Goal: Information Seeking & Learning: Find contact information

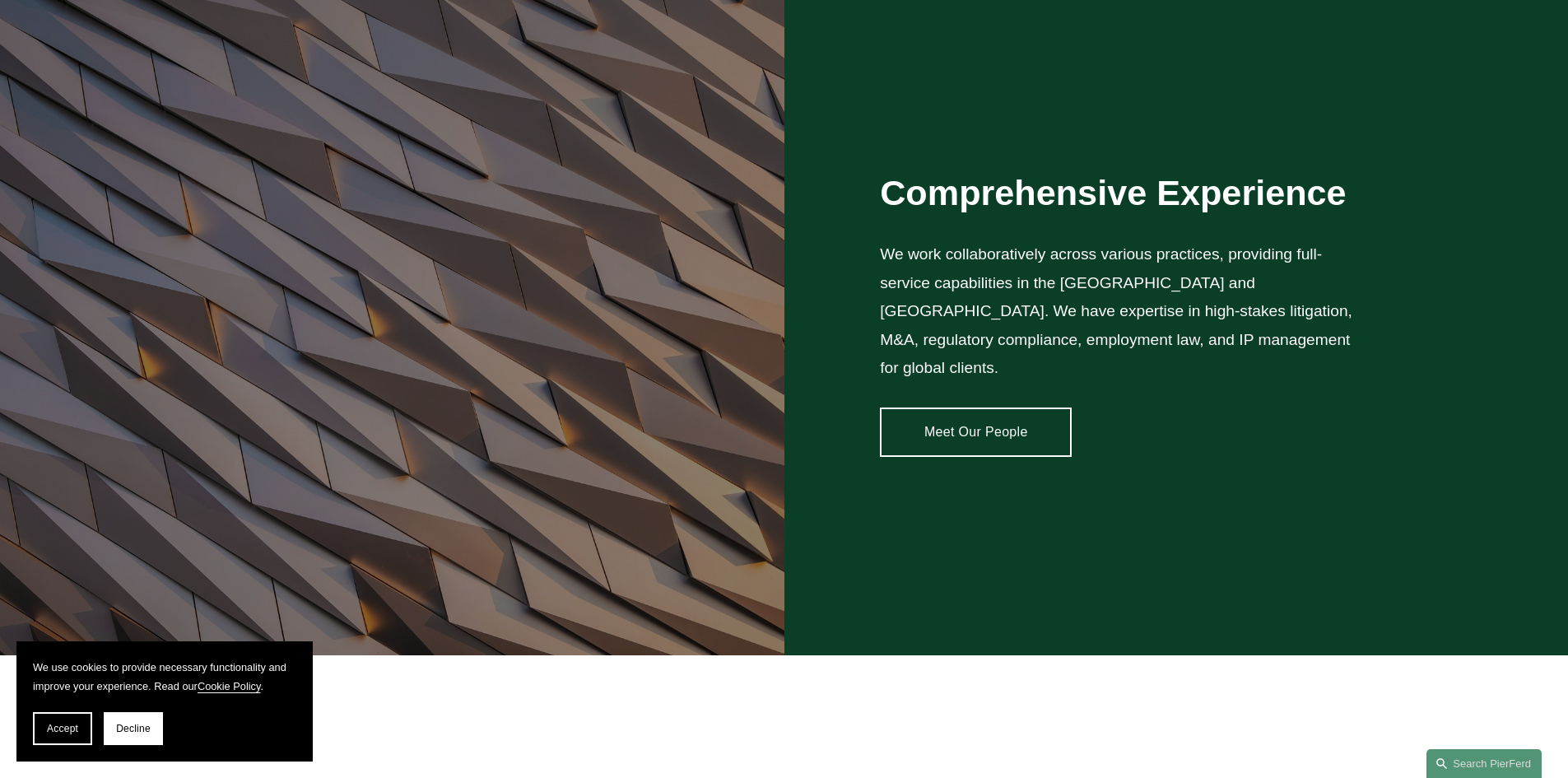
scroll to position [1372, 0]
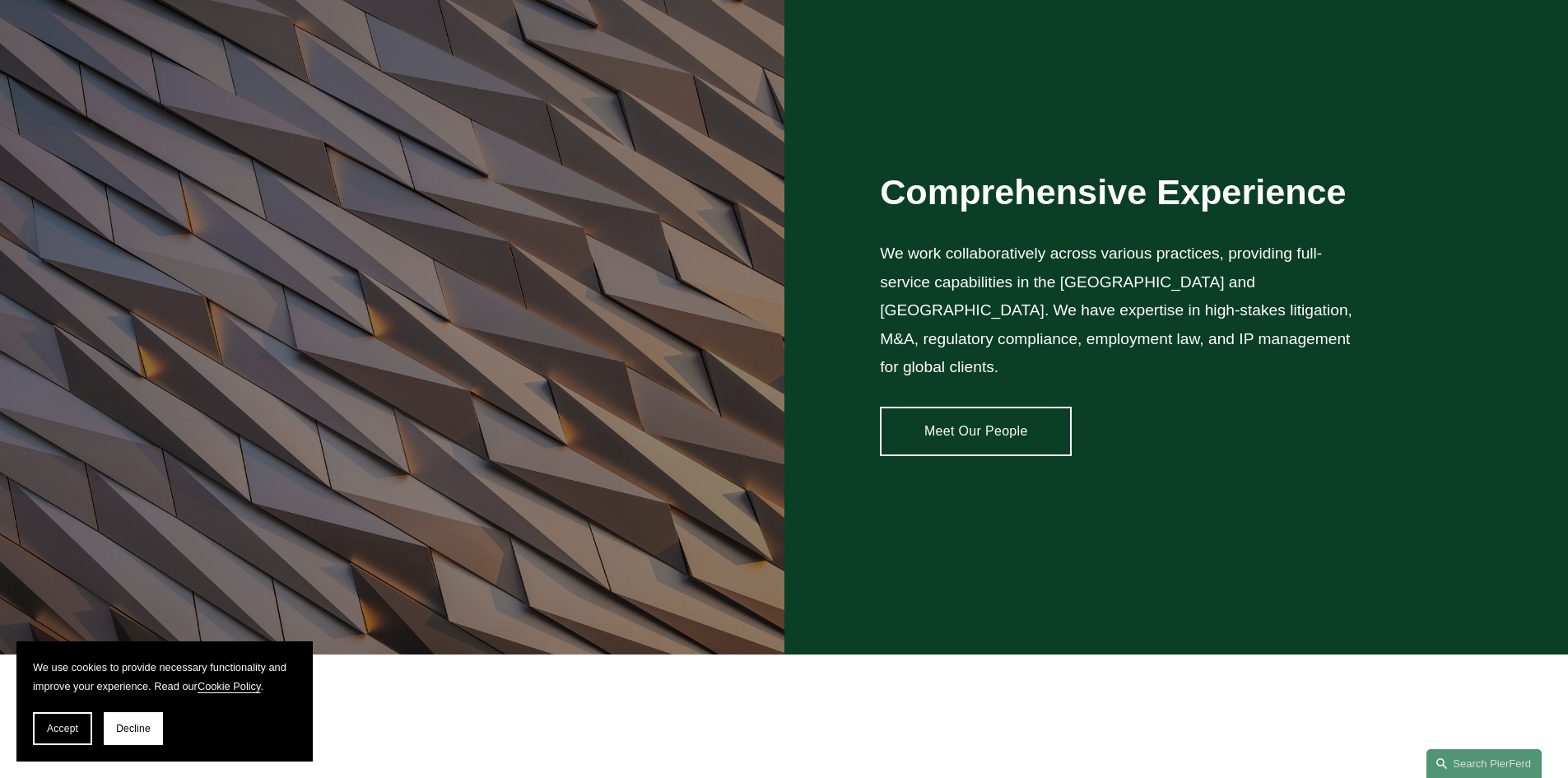
click at [967, 410] on link "Meet Our People" at bounding box center [976, 431] width 192 height 50
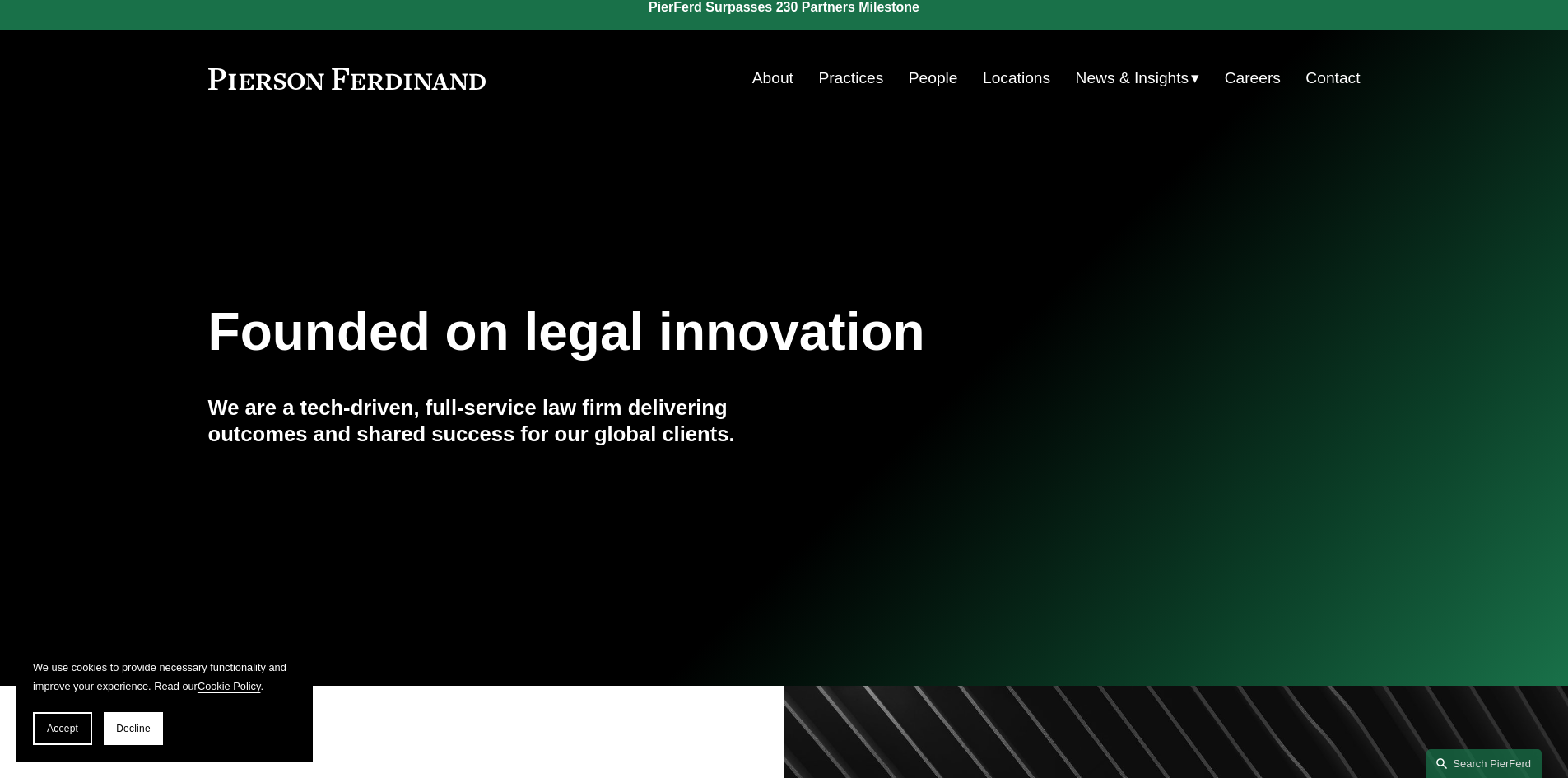
scroll to position [0, 0]
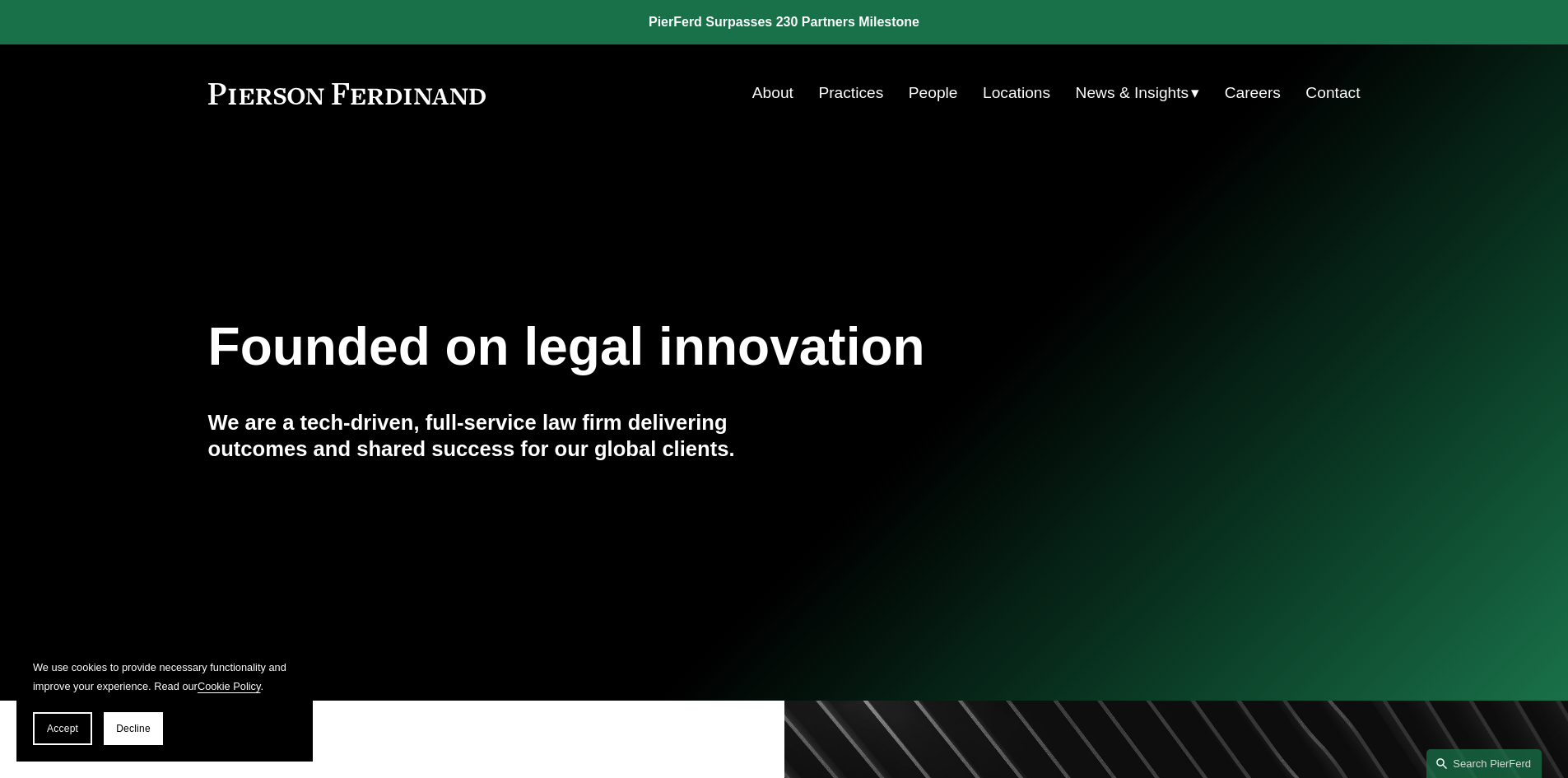
click at [1029, 91] on link "Locations" at bounding box center [1016, 92] width 67 height 31
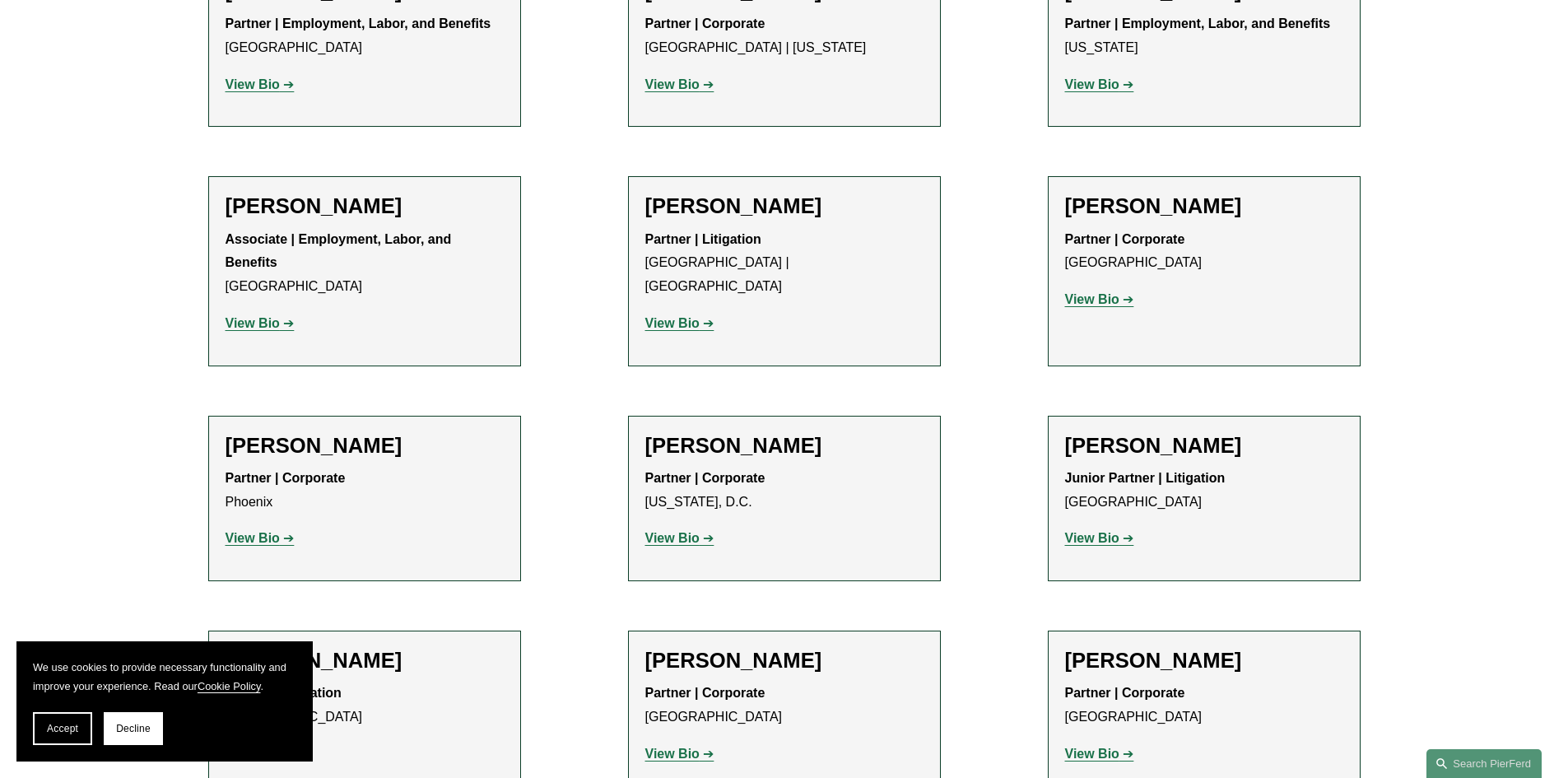
scroll to position [6888, 0]
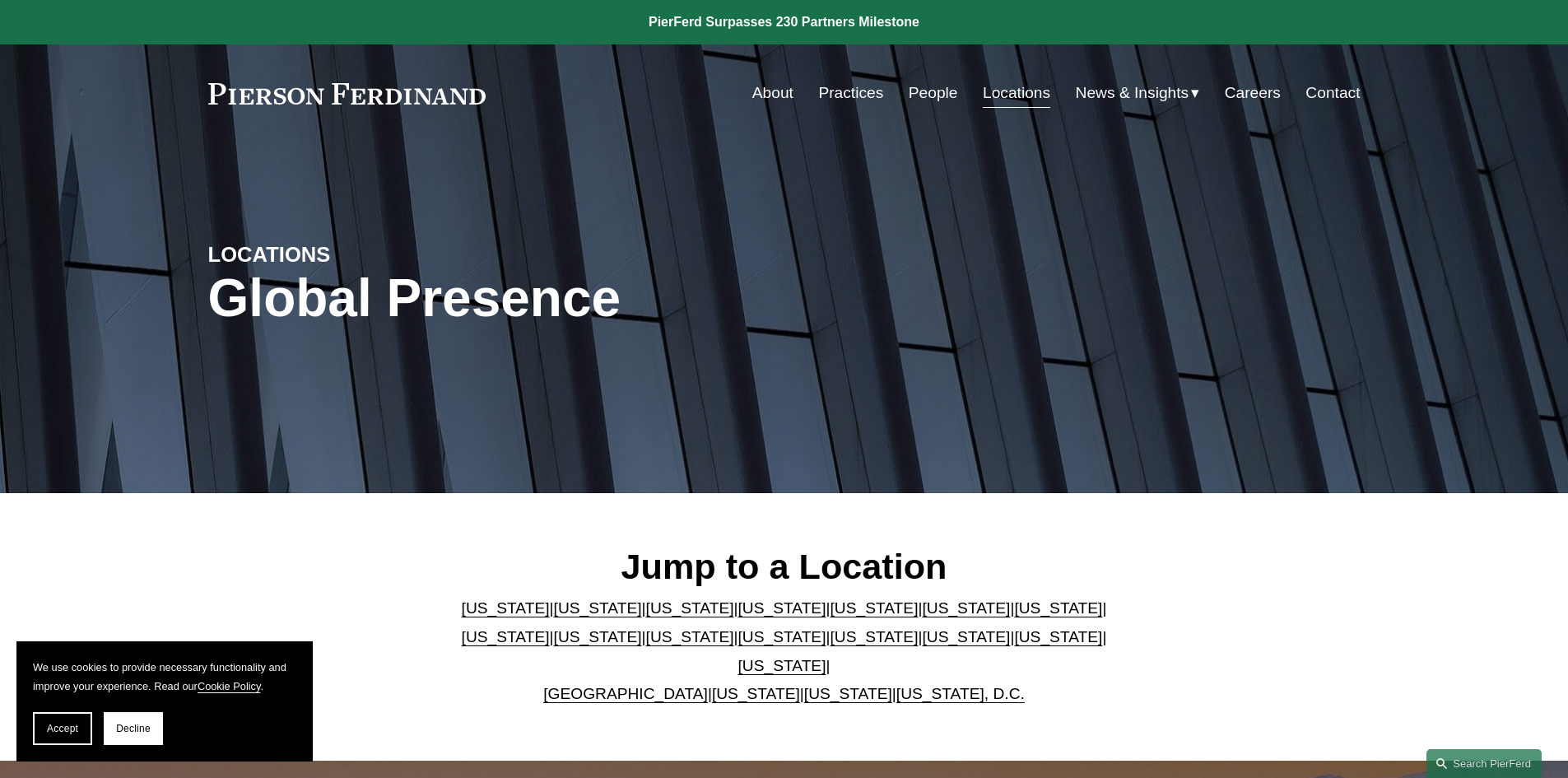
click at [826, 657] on link "[US_STATE]" at bounding box center [782, 666] width 88 height 18
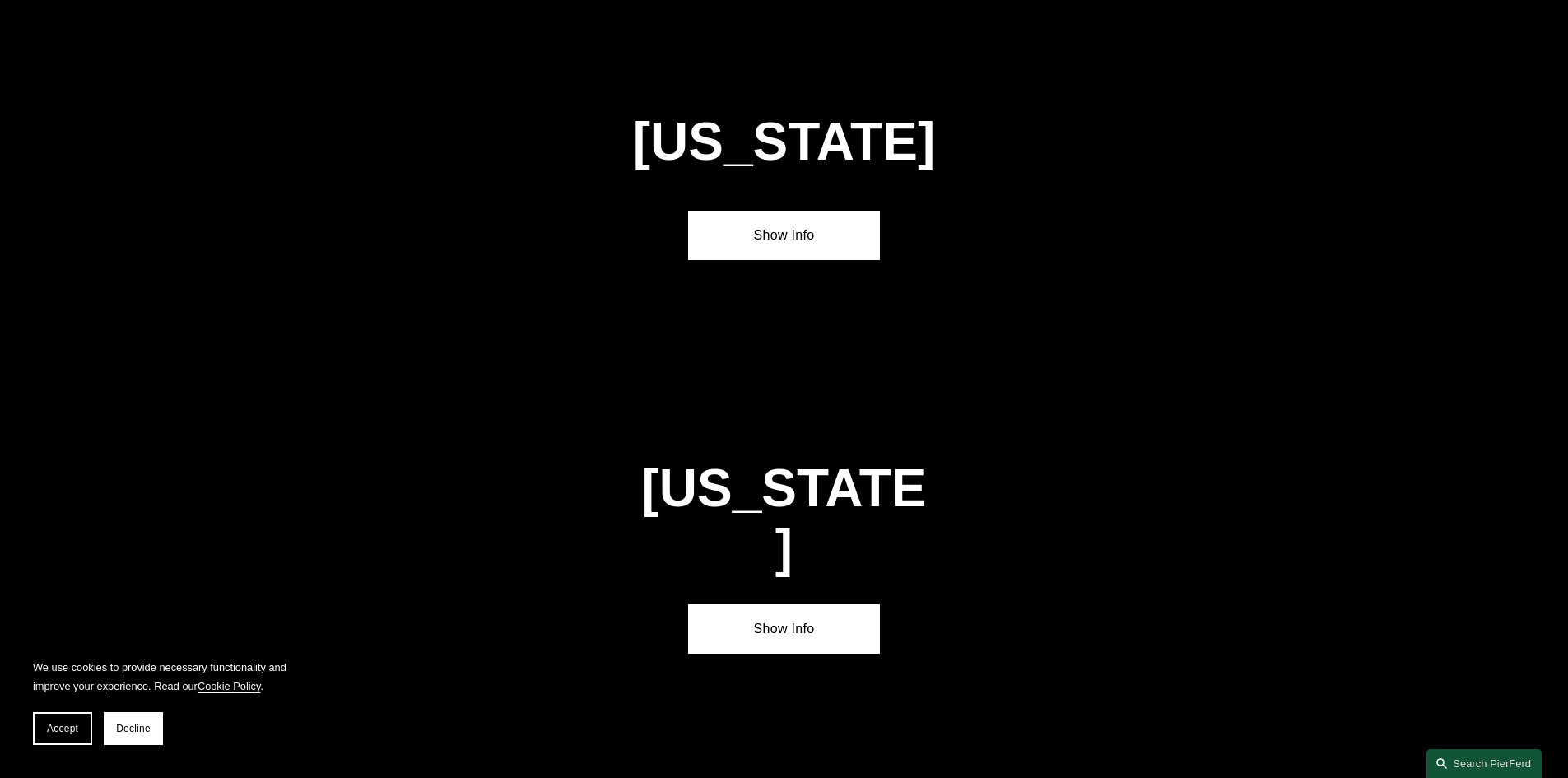
scroll to position [5607, 0]
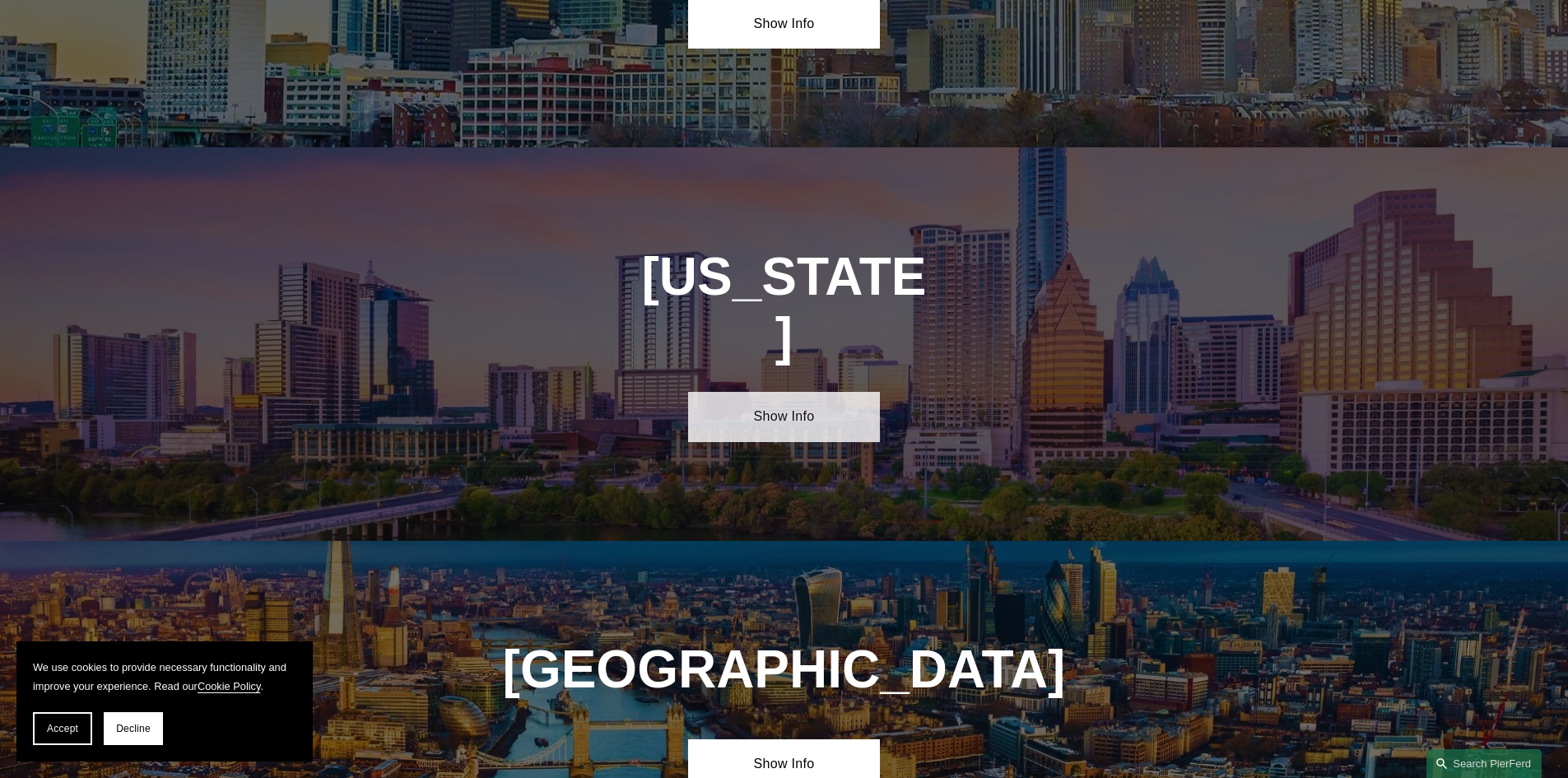
click at [788, 392] on link "Show Info" at bounding box center [784, 416] width 192 height 50
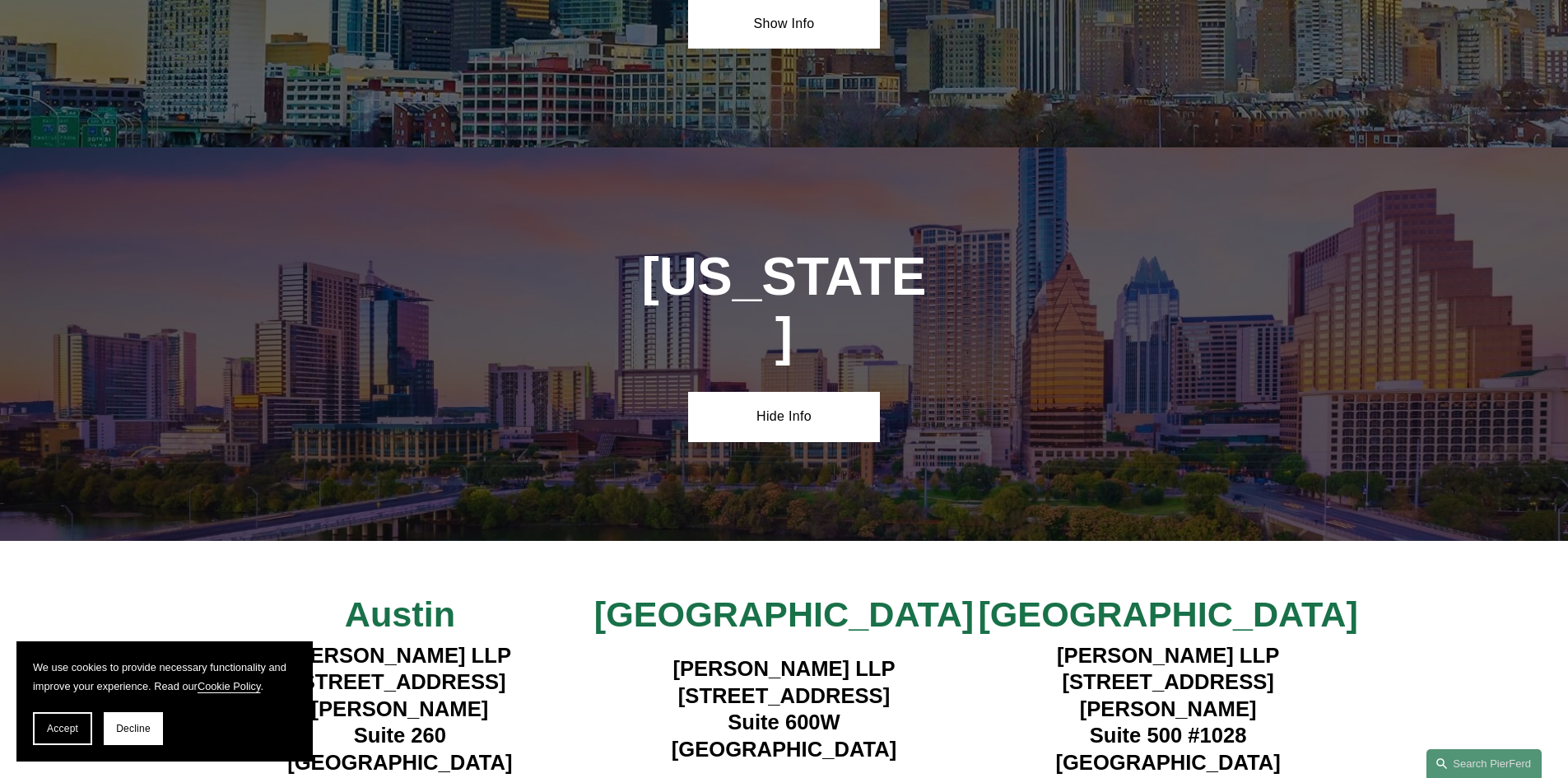
click at [70, 730] on span "Accept" at bounding box center [62, 728] width 31 height 12
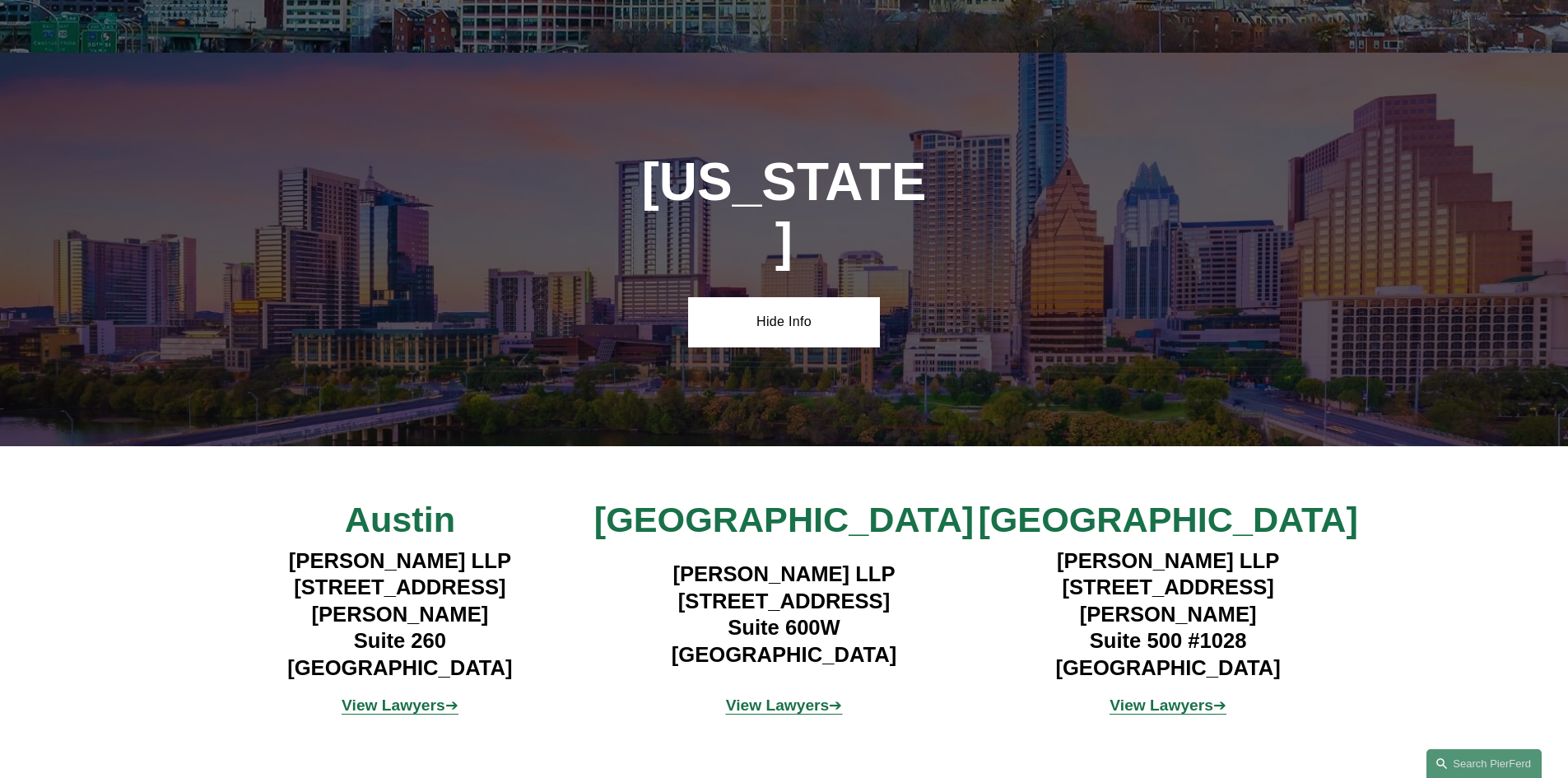
scroll to position [5716, 0]
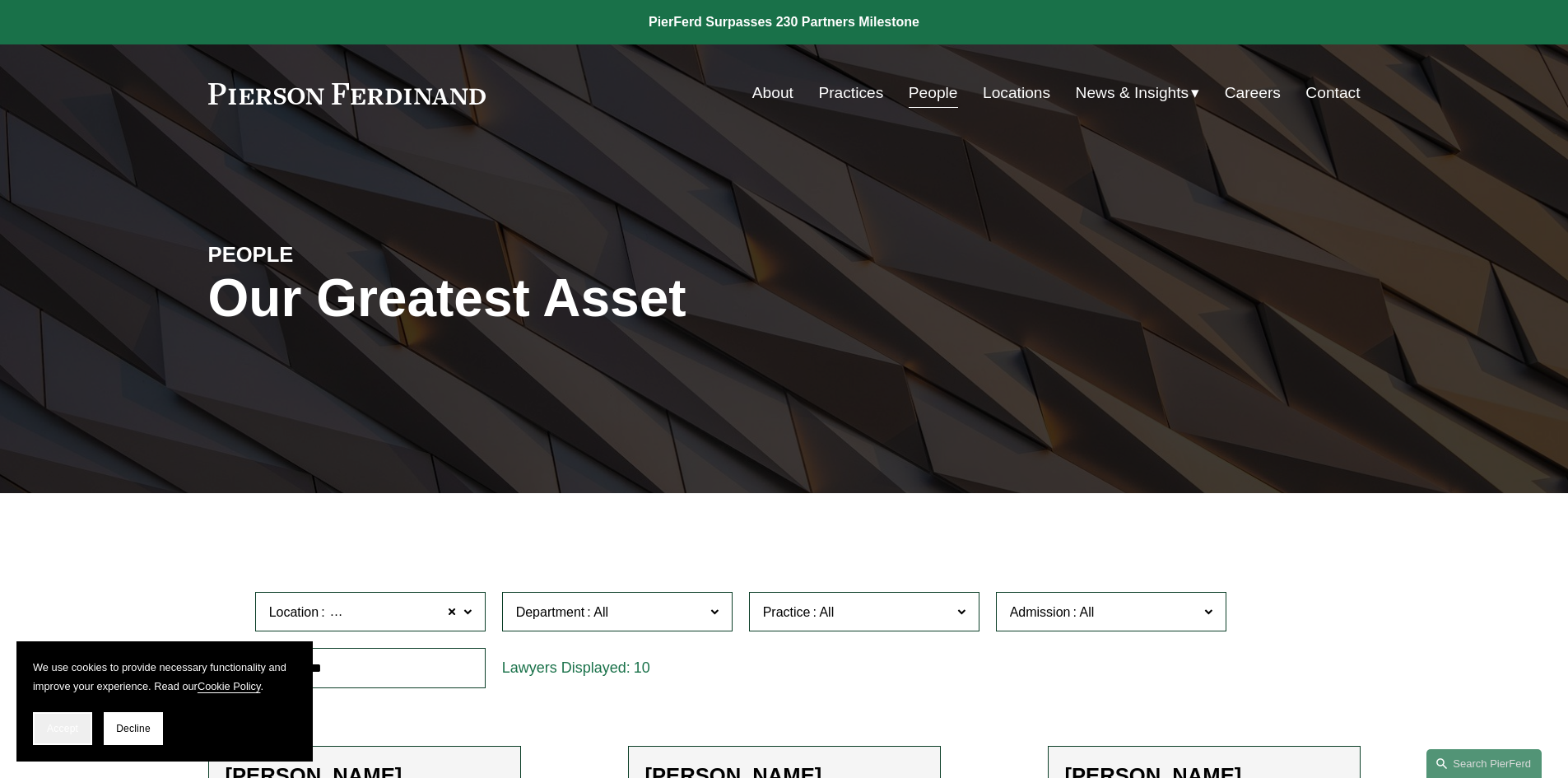
click at [62, 734] on span "Accept" at bounding box center [62, 728] width 31 height 12
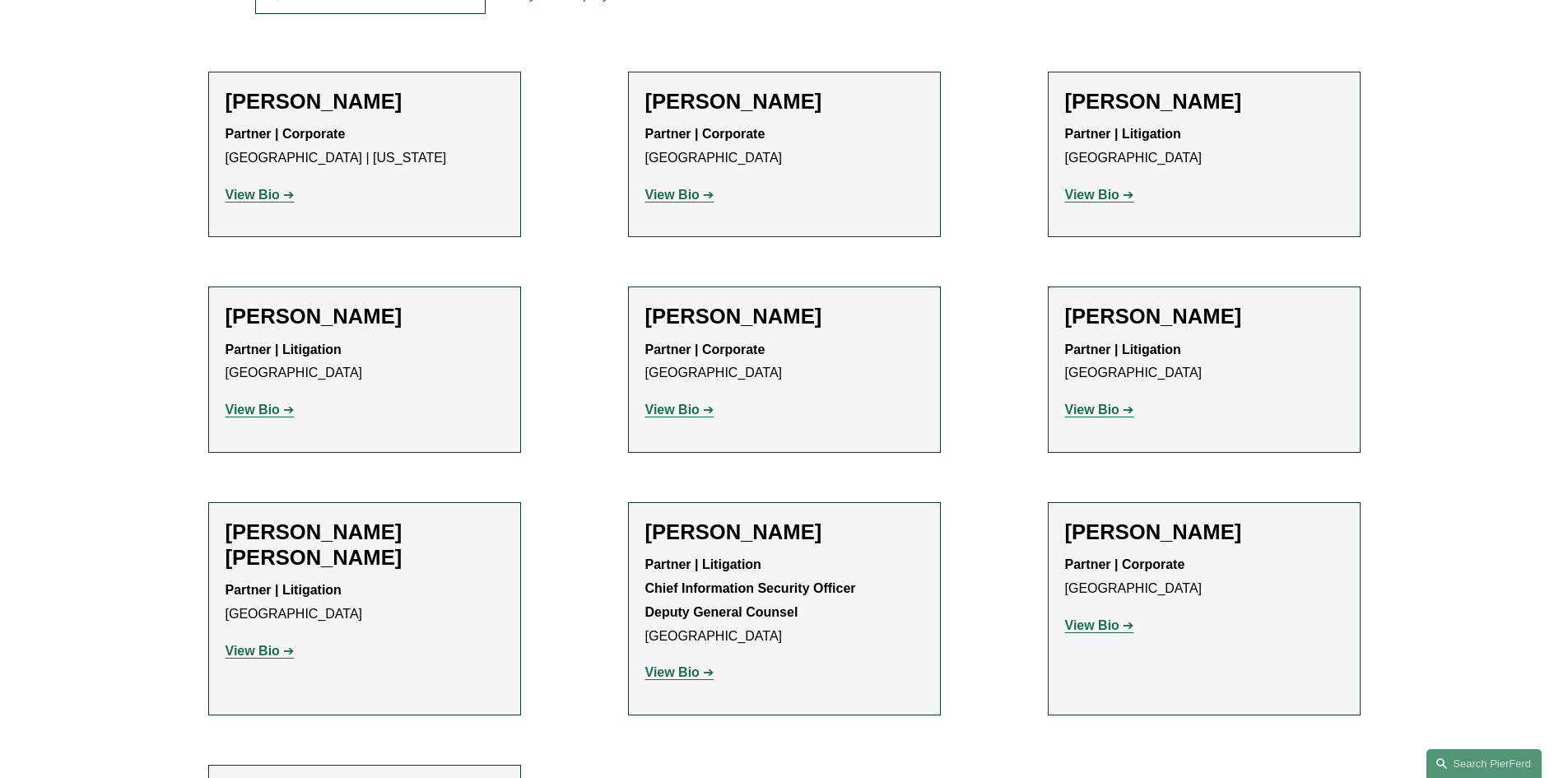
scroll to position [713, 0]
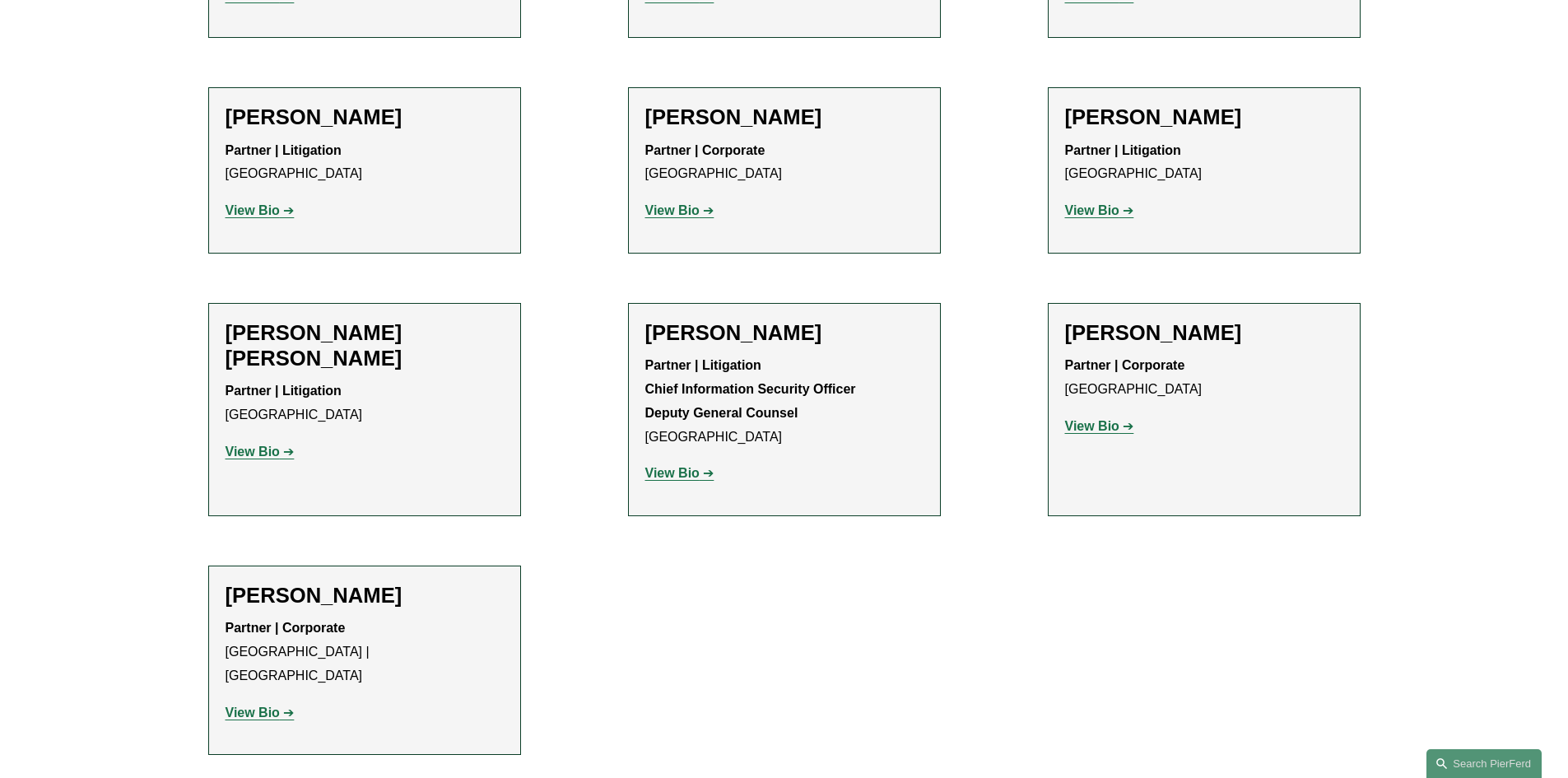
scroll to position [879, 0]
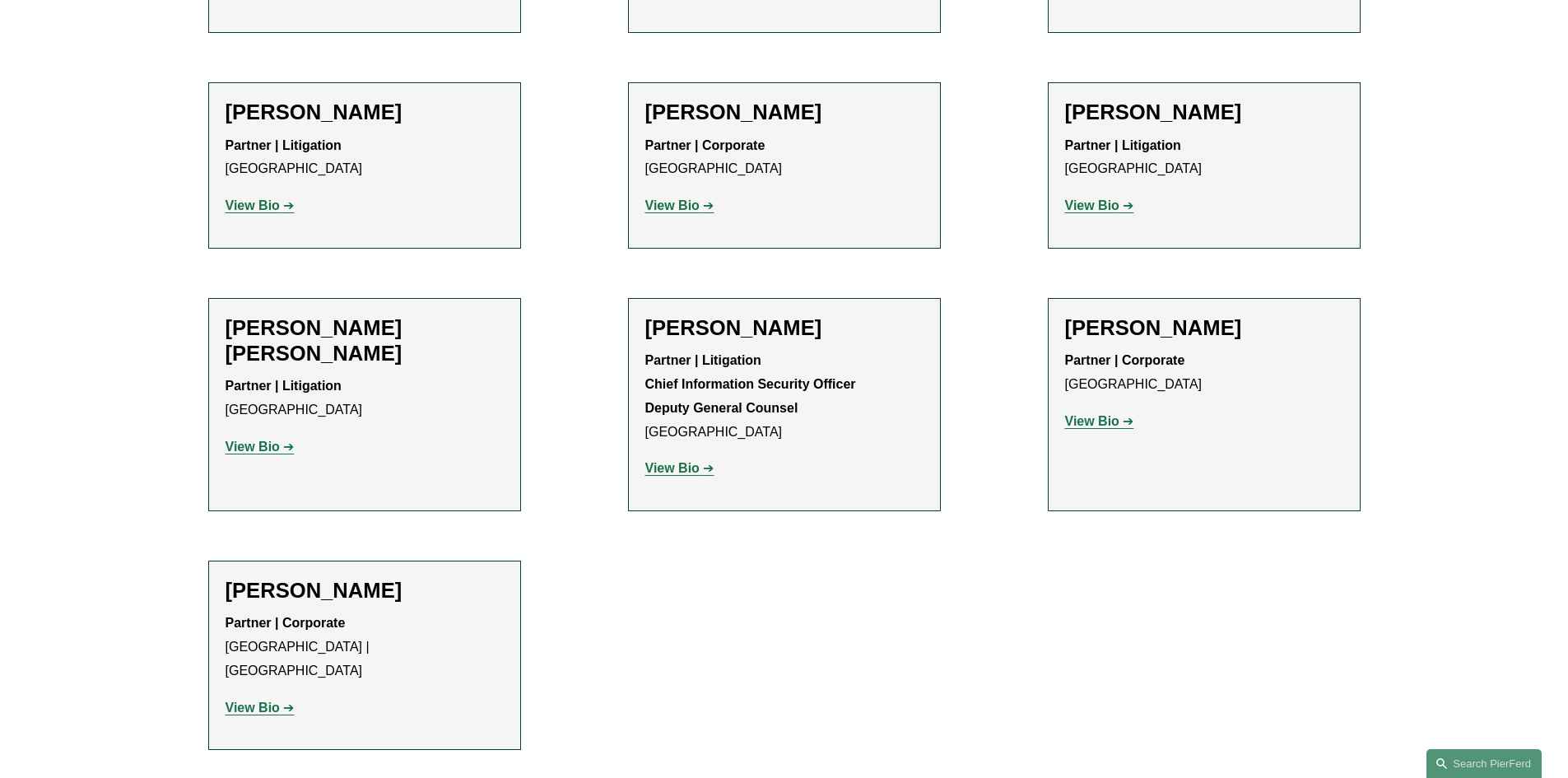
click at [1098, 426] on strong "View Bio" at bounding box center [1091, 420] width 55 height 14
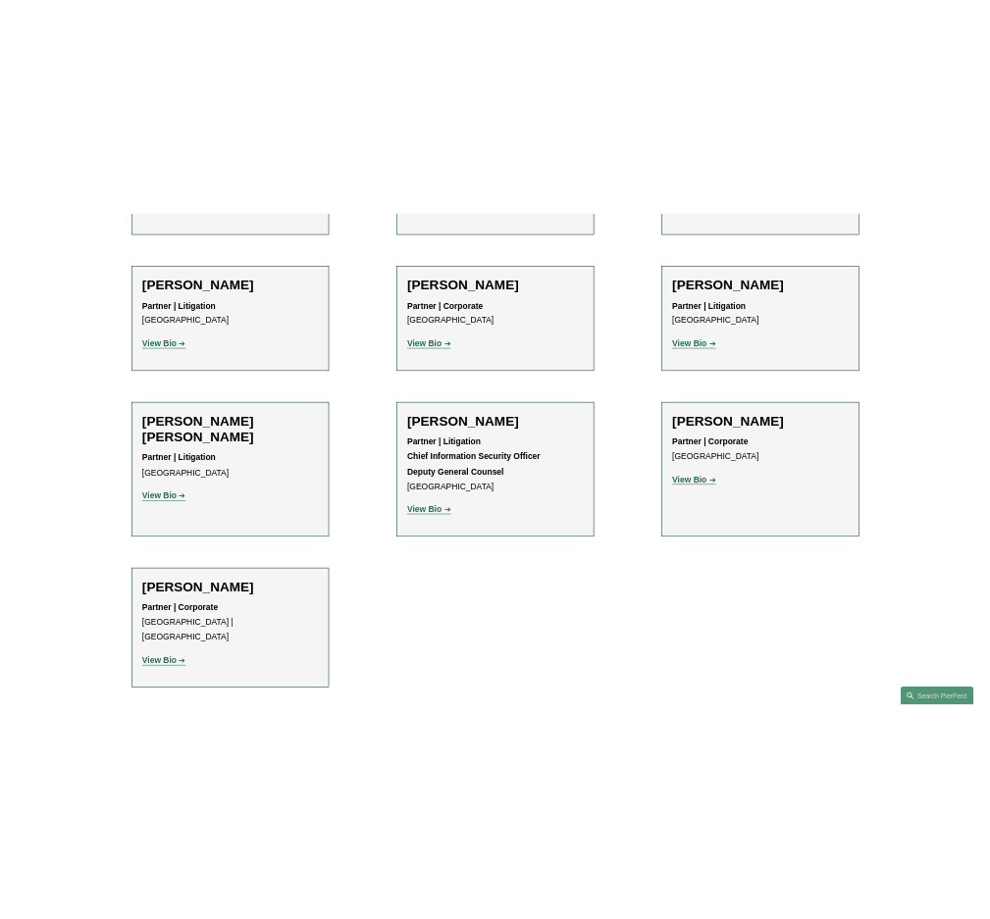
scroll to position [1071, 0]
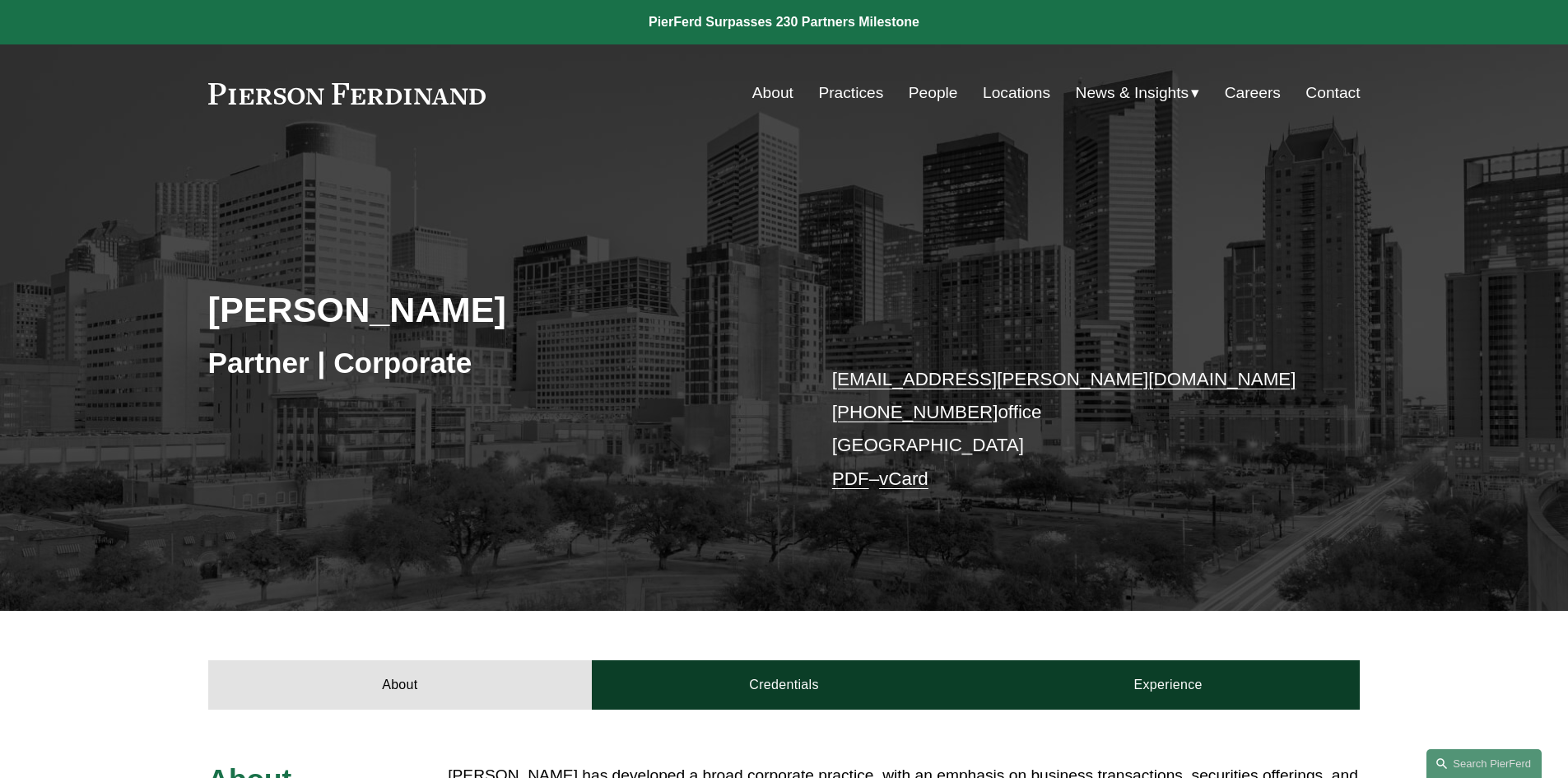
click at [1397, 658] on div "About Credentials Experience" at bounding box center [784, 661] width 1568 height 99
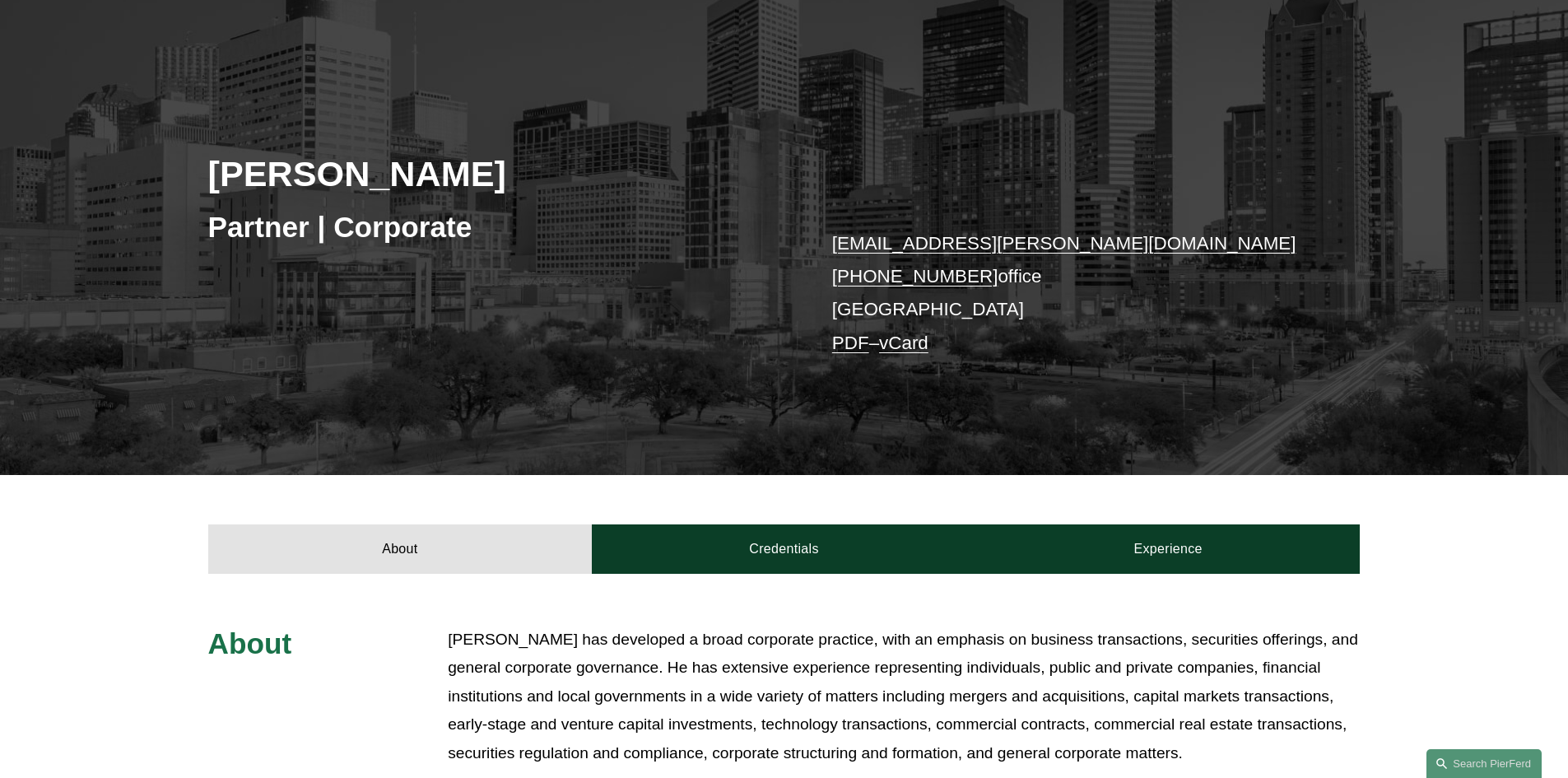
scroll to position [138, 0]
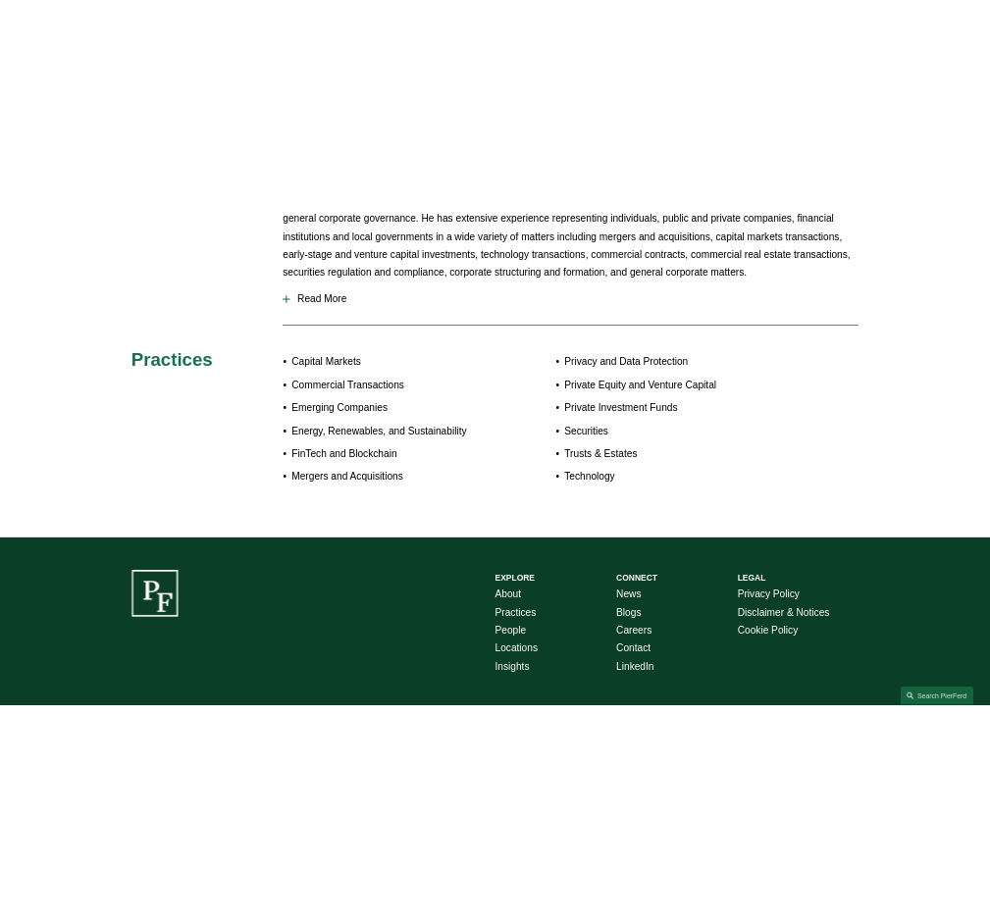
scroll to position [812, 0]
